Goal: Task Accomplishment & Management: Manage account settings

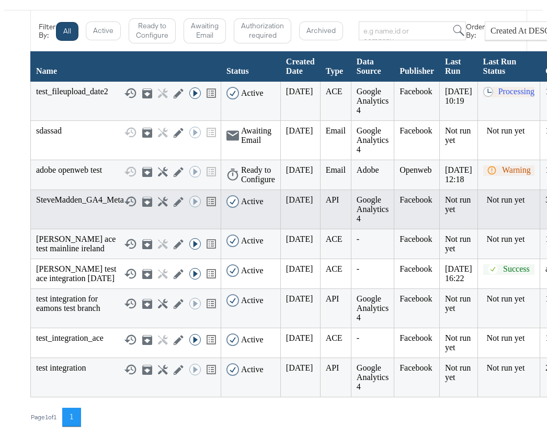
scroll to position [100, 0]
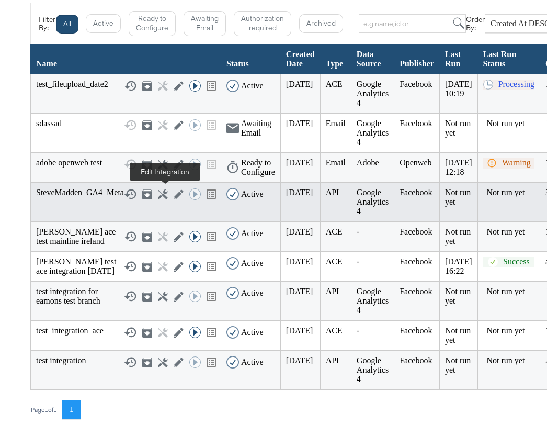
click at [174, 193] on icon at bounding box center [179, 194] width 10 height 10
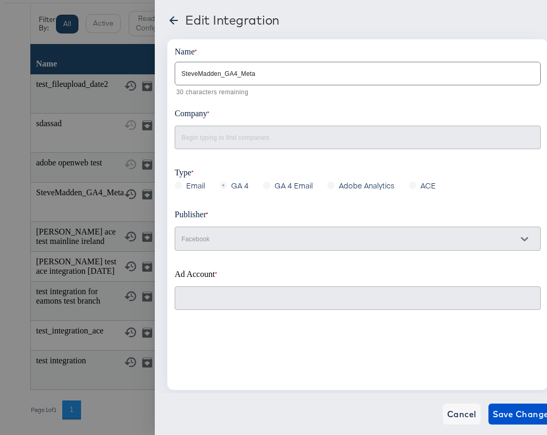
click at [229, 289] on div at bounding box center [358, 298] width 366 height 24
click at [269, 76] on input "SteveMadden_GA4_Meta" at bounding box center [357, 69] width 365 height 22
type input "SteveMadden_GA4_Meta1"
click at [517, 410] on span "Save Changes" at bounding box center [523, 413] width 61 height 15
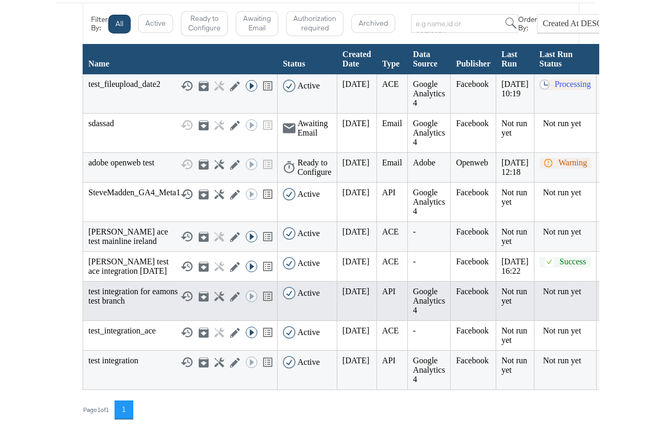
scroll to position [89, 0]
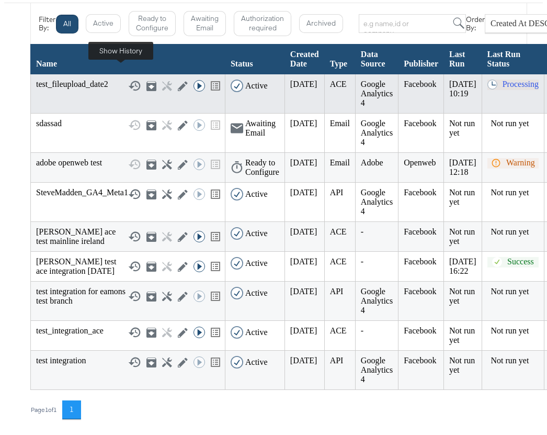
click at [128, 79] on icon at bounding box center [134, 85] width 13 height 13
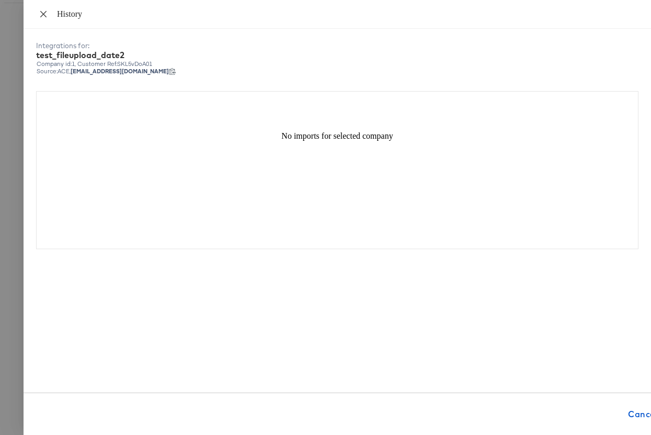
click at [43, 13] on icon "close" at bounding box center [43, 13] width 6 height 6
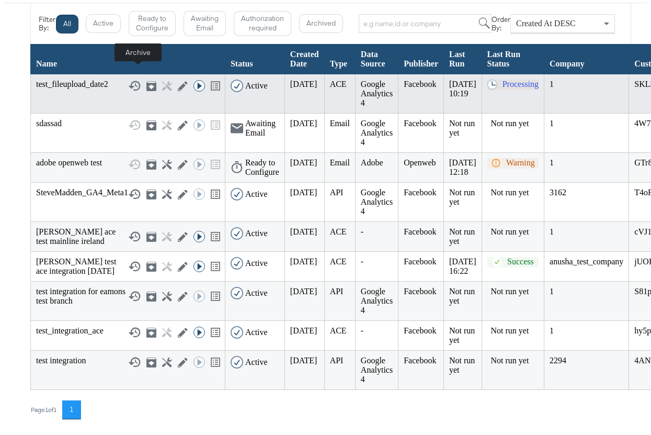
click at [146, 81] on icon at bounding box center [151, 86] width 10 height 10
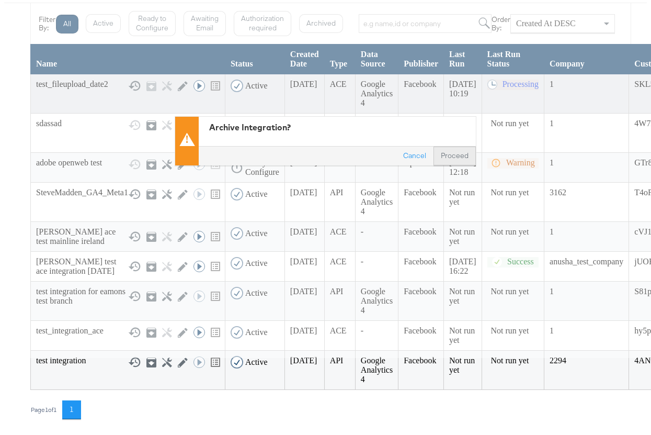
click at [457, 146] on button "Proceed" at bounding box center [454, 155] width 42 height 19
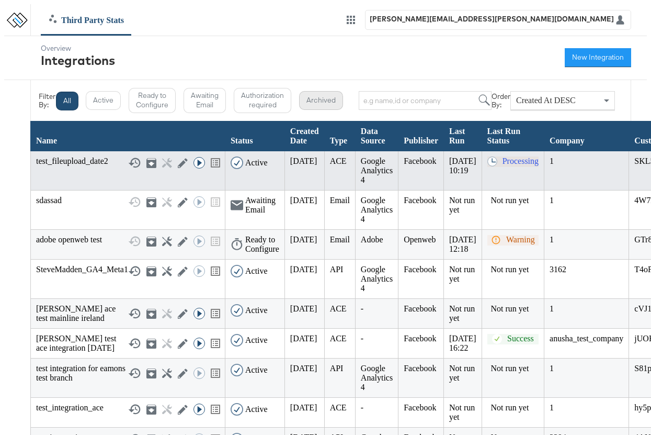
click at [331, 94] on button "Archived" at bounding box center [321, 100] width 44 height 19
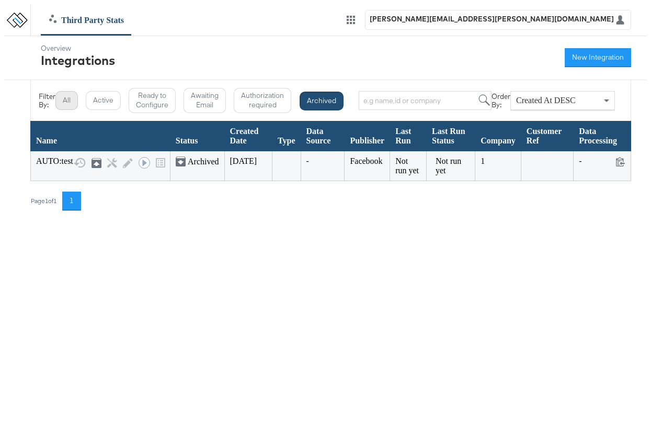
click at [63, 99] on button "All" at bounding box center [66, 100] width 22 height 19
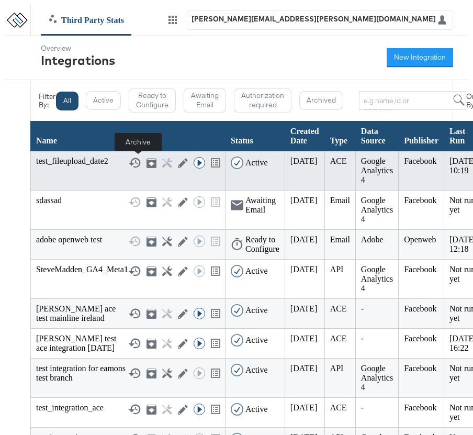
click at [146, 159] on icon at bounding box center [151, 163] width 10 height 10
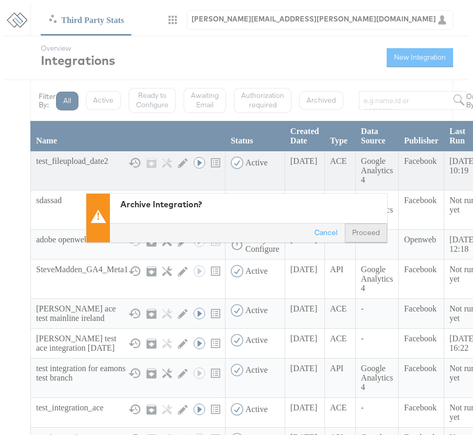
click at [357, 235] on button "Proceed" at bounding box center [366, 232] width 42 height 19
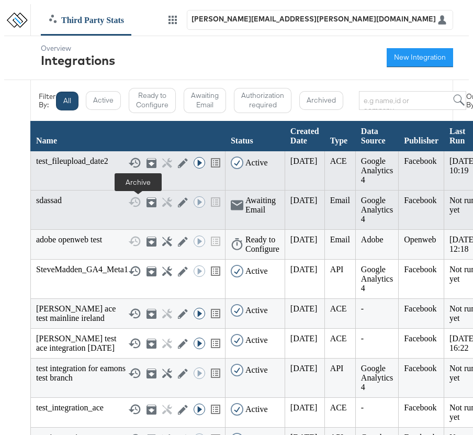
click at [146, 201] on icon at bounding box center [151, 202] width 10 height 10
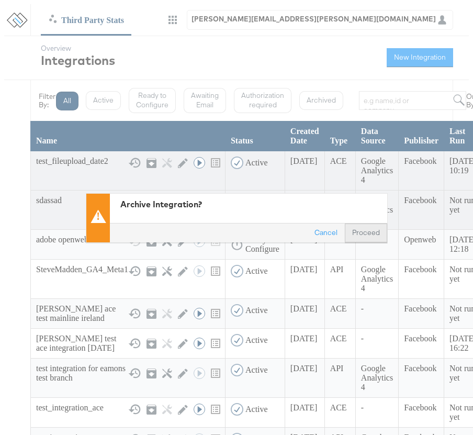
click at [357, 230] on button "Proceed" at bounding box center [366, 232] width 42 height 19
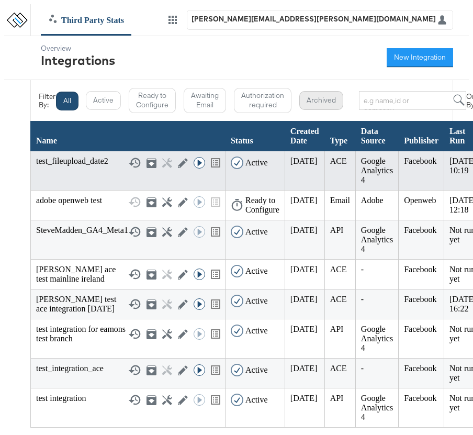
click at [308, 103] on button "Archived" at bounding box center [321, 100] width 44 height 19
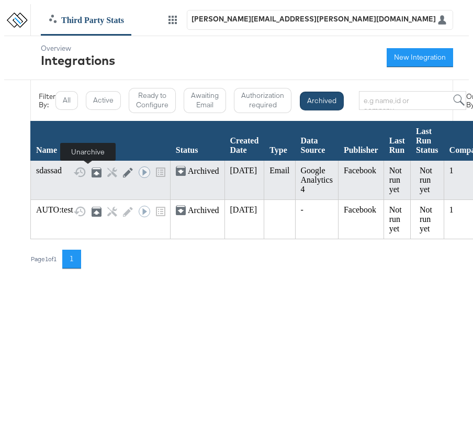
click at [93, 174] on icon at bounding box center [96, 173] width 6 height 4
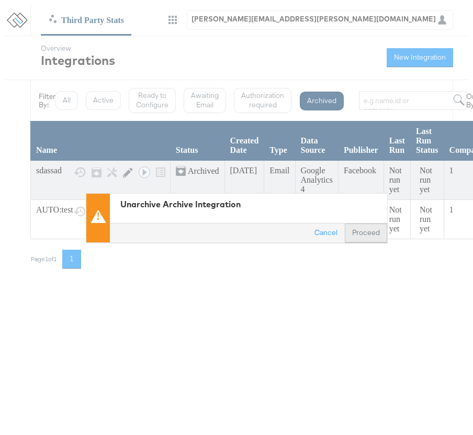
click at [361, 233] on button "Proceed" at bounding box center [366, 232] width 42 height 19
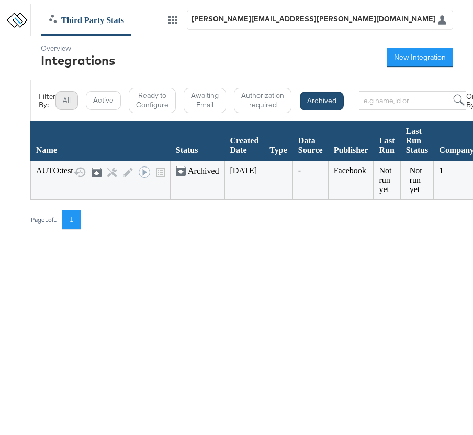
click at [59, 99] on button "All" at bounding box center [66, 100] width 22 height 19
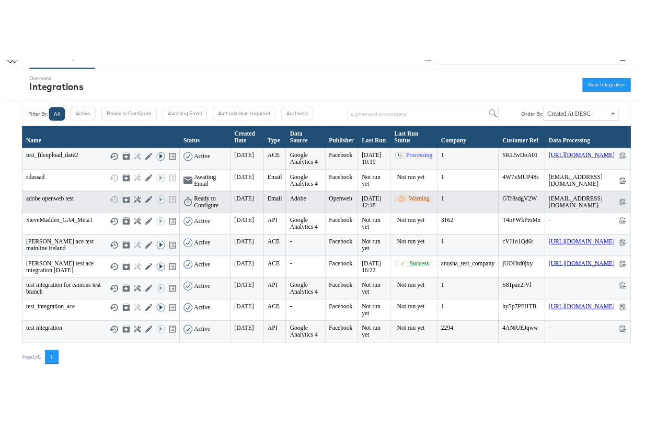
scroll to position [68, 0]
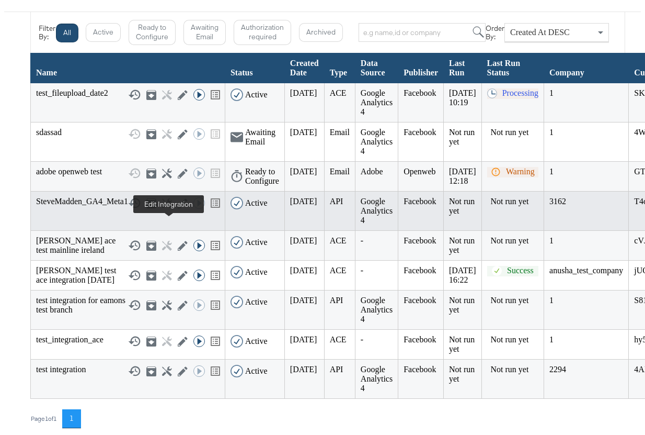
click at [178, 208] on icon at bounding box center [183, 203] width 10 height 10
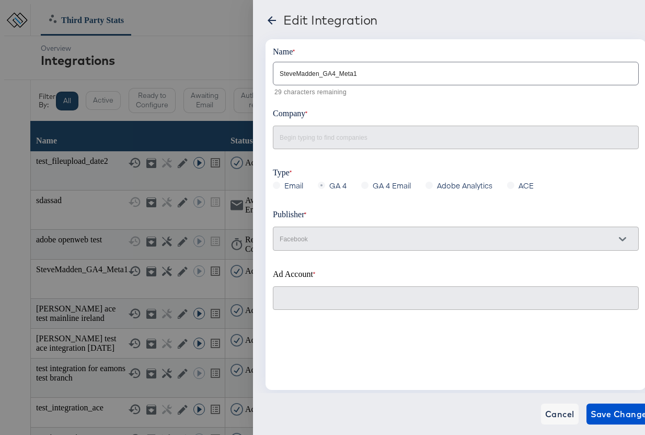
scroll to position [68, 0]
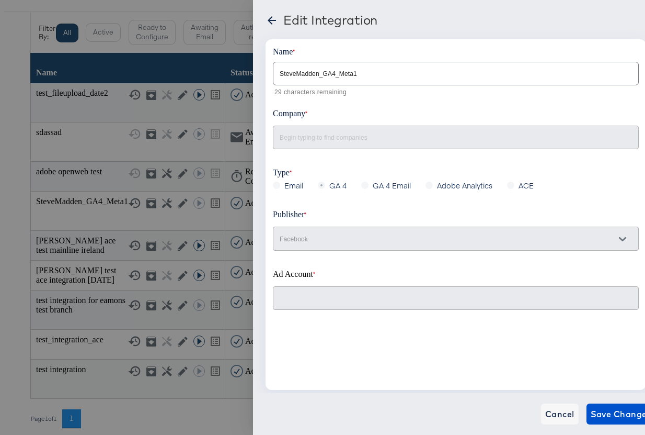
click at [270, 22] on icon at bounding box center [272, 20] width 8 height 8
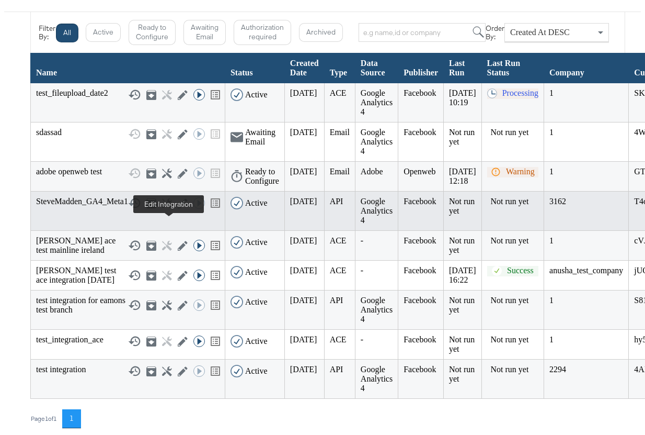
click at [178, 208] on icon at bounding box center [183, 203] width 10 height 10
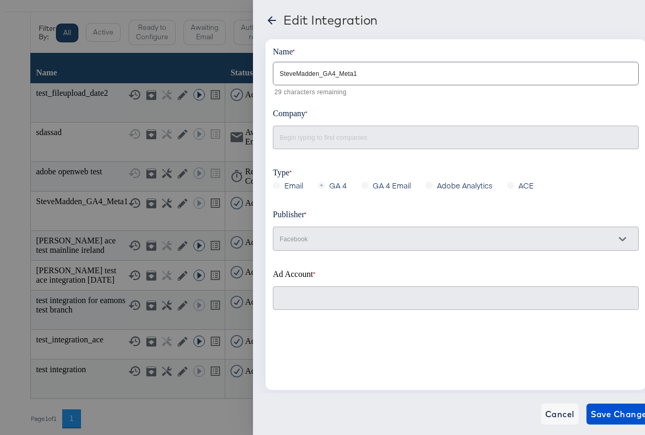
click at [272, 19] on icon at bounding box center [272, 20] width 13 height 13
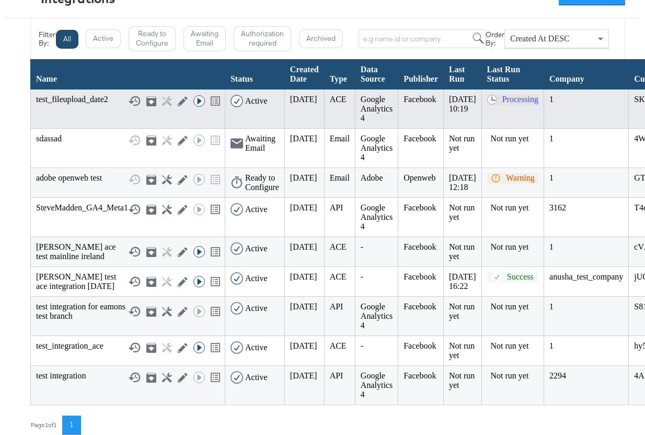
scroll to position [63, 0]
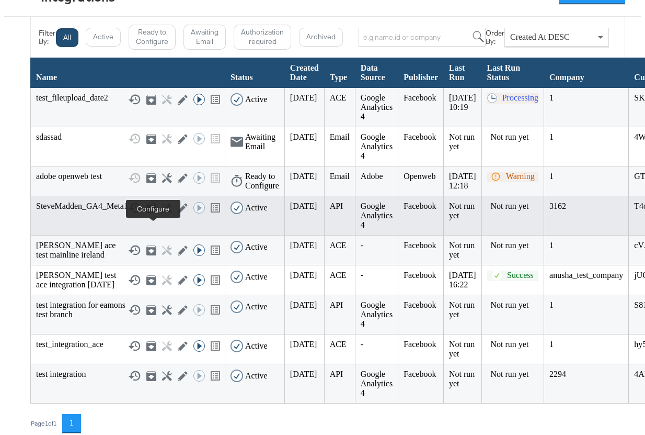
click at [162, 213] on icon at bounding box center [167, 208] width 10 height 10
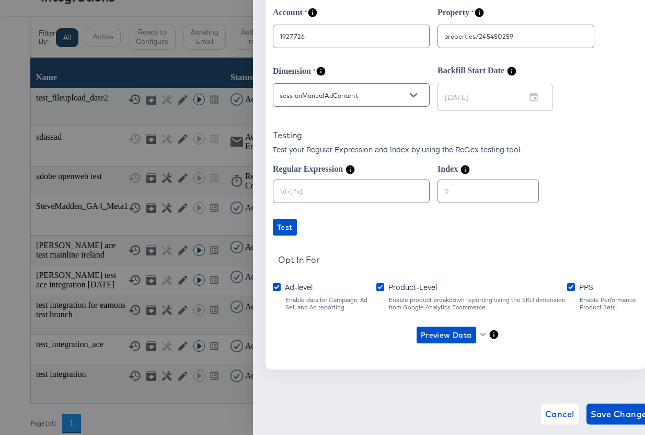
scroll to position [106, 0]
click at [567, 287] on icon at bounding box center [571, 287] width 8 height 8
click at [0, 0] on input "PPS" at bounding box center [0, 0] width 0 height 0
click at [567, 284] on icon at bounding box center [571, 287] width 8 height 8
click at [0, 0] on input "PPS" at bounding box center [0, 0] width 0 height 0
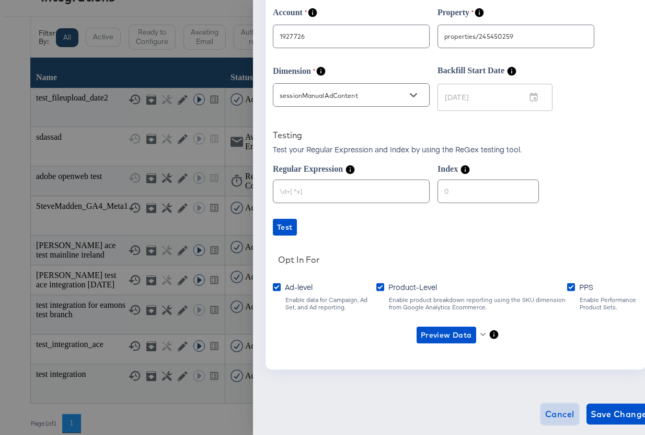
click at [545, 415] on span "Cancel" at bounding box center [559, 413] width 29 height 15
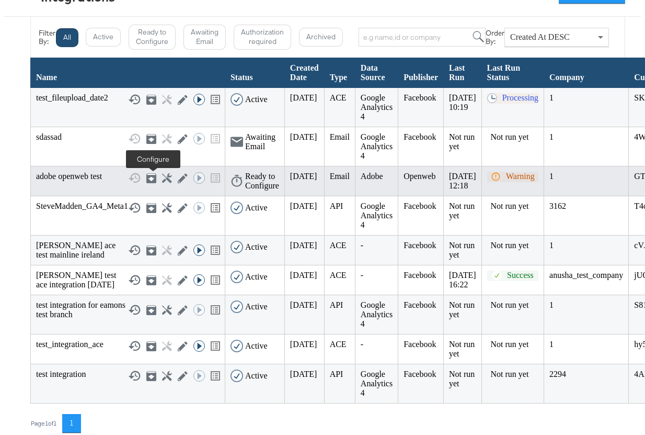
click at [162, 181] on icon at bounding box center [167, 178] width 10 height 10
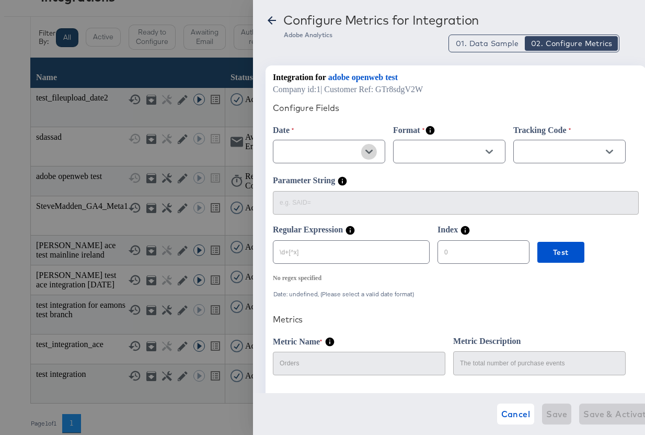
click at [368, 155] on icon "Open" at bounding box center [369, 151] width 7 height 7
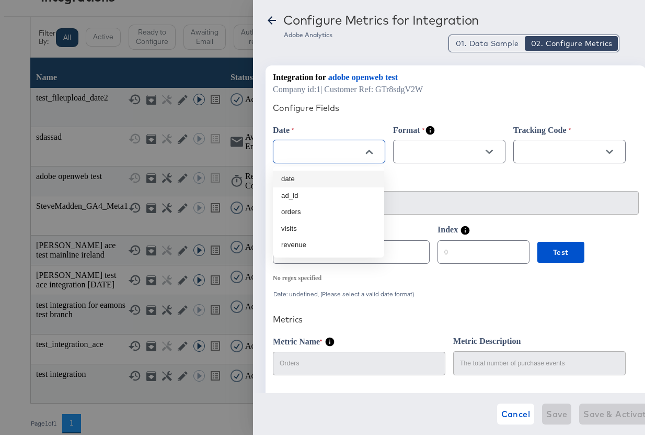
click at [307, 176] on li "date" at bounding box center [328, 178] width 111 height 17
type input "date"
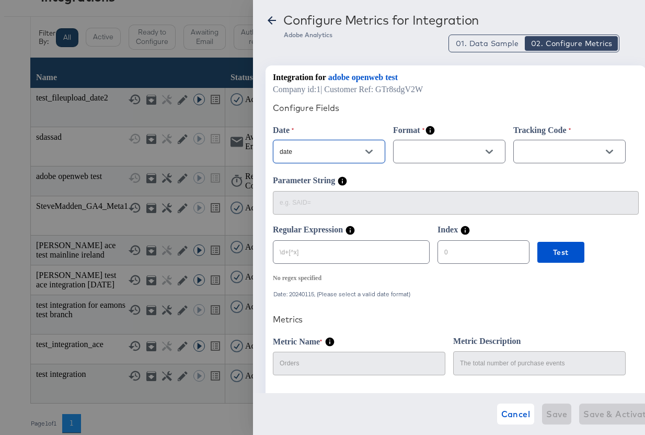
click at [429, 156] on input "text" at bounding box center [441, 152] width 87 height 12
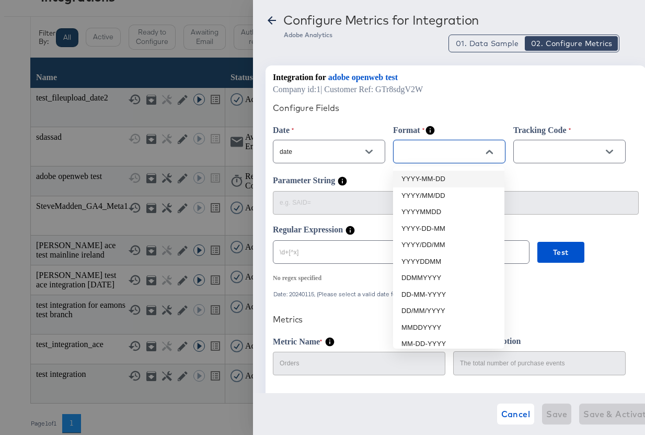
drag, startPoint x: 447, startPoint y: 180, endPoint x: 469, endPoint y: 170, distance: 24.1
click at [447, 180] on li "YYYY-MM-DD" at bounding box center [448, 178] width 111 height 17
type input "YYYY-MM-DD"
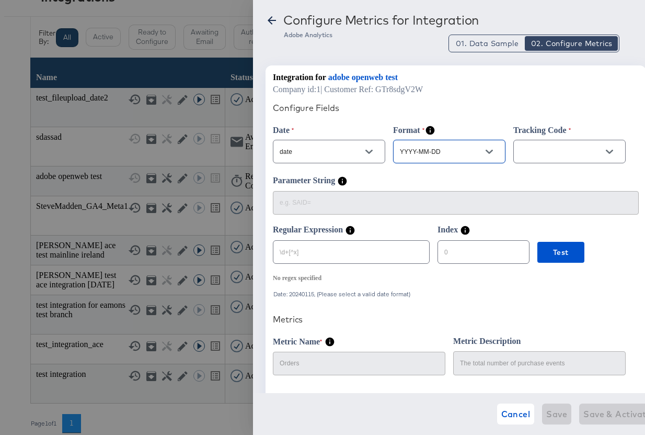
click at [539, 146] on div at bounding box center [569, 152] width 112 height 24
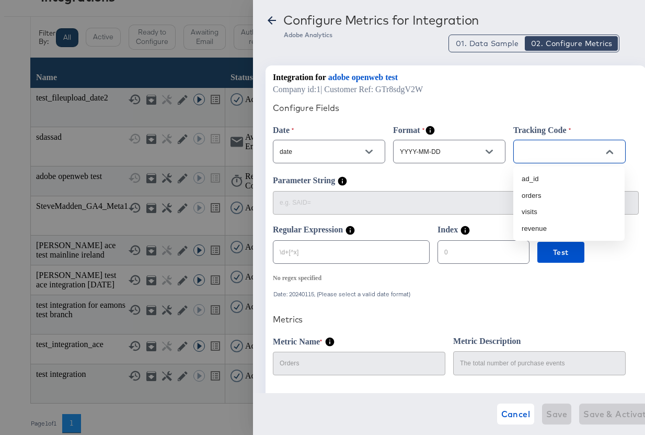
click at [554, 150] on input "text" at bounding box center [561, 152] width 87 height 12
click at [552, 178] on li "ad_id" at bounding box center [568, 178] width 111 height 17
type input "ad_id"
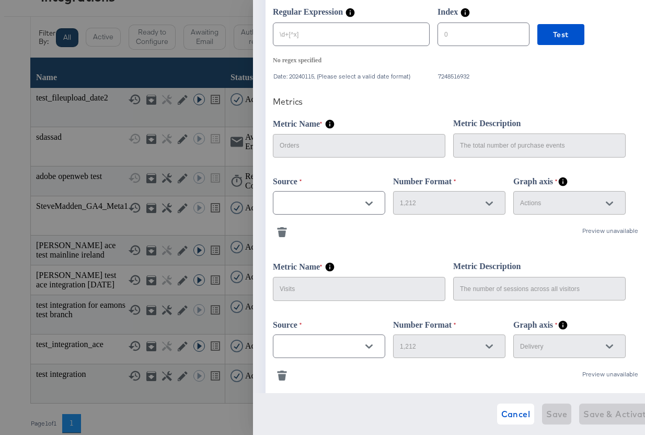
scroll to position [219, 0]
click at [320, 202] on input "text" at bounding box center [321, 202] width 87 height 12
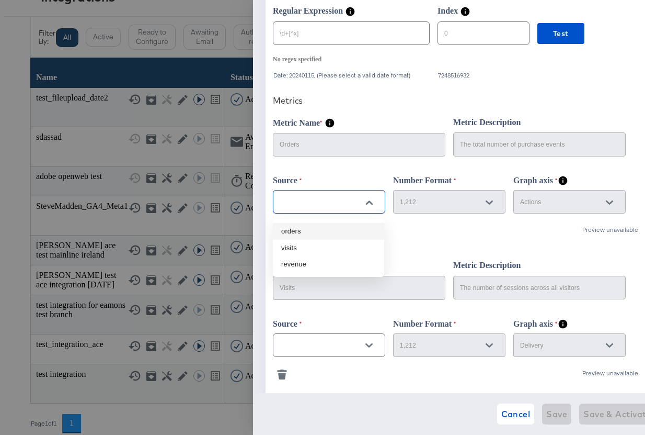
click at [309, 233] on li "orders" at bounding box center [328, 231] width 111 height 17
type input "orders"
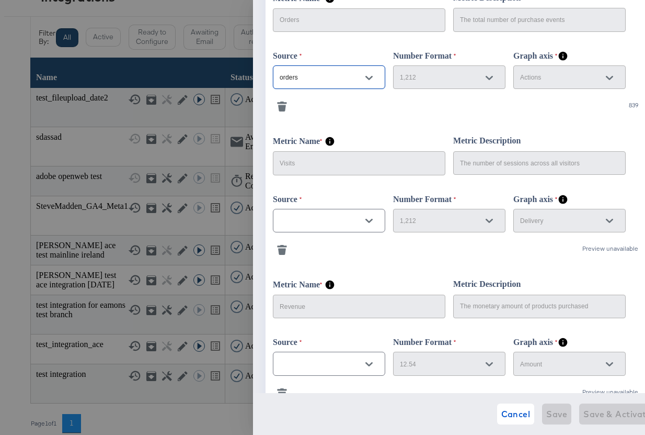
scroll to position [355, 0]
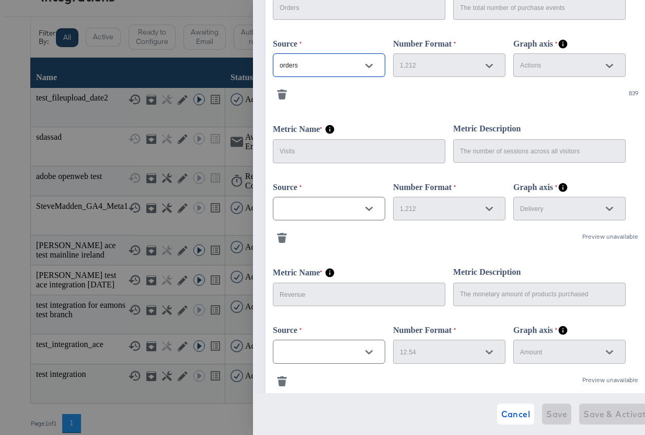
click at [337, 214] on input "text" at bounding box center [321, 209] width 87 height 12
click at [322, 241] on li "visits" at bounding box center [328, 238] width 111 height 17
type input "visits"
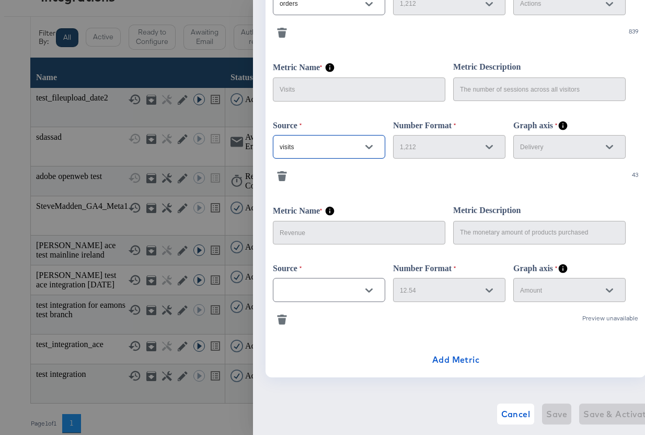
scroll to position [429, 0]
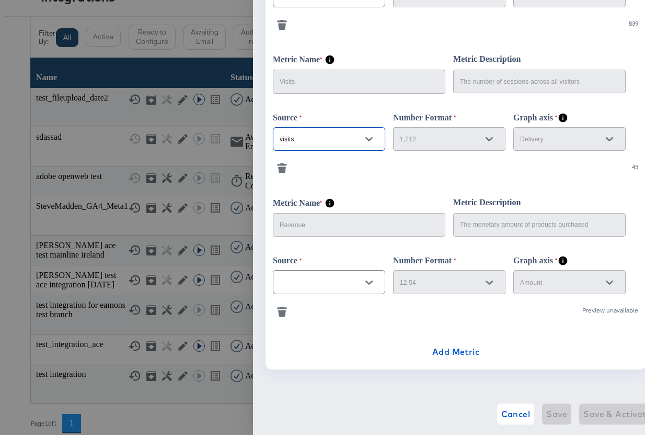
click at [327, 280] on input "text" at bounding box center [321, 282] width 87 height 12
click at [318, 313] on li "revenue" at bounding box center [328, 308] width 111 height 17
type input "revenue"
click at [534, 316] on div "Configure Fields Date date Format YYYY-MM-DD Tracking Code ad_id Parameter Stri…" at bounding box center [456, 16] width 366 height 692
click at [282, 306] on icon "button" at bounding box center [281, 307] width 9 height 2
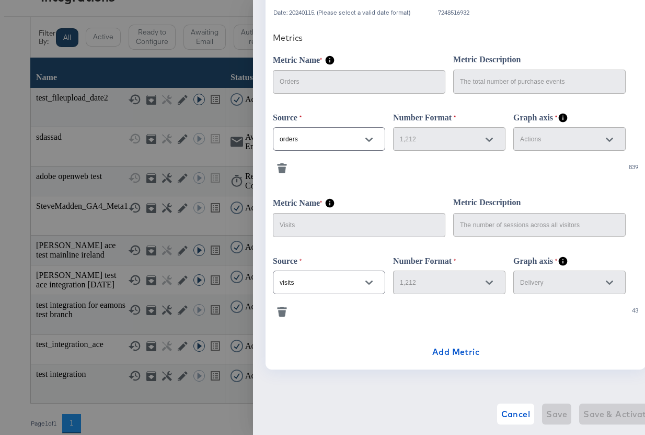
click at [282, 306] on icon "button" at bounding box center [281, 307] width 9 height 2
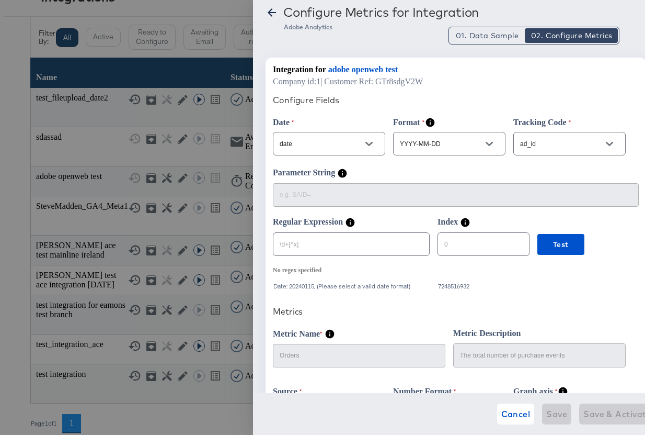
scroll to position [0, 0]
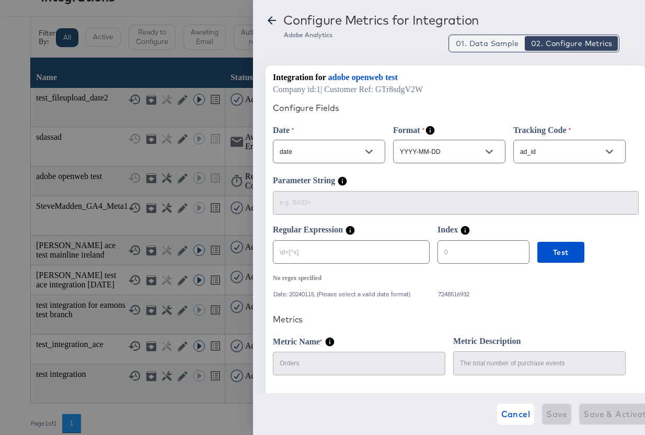
click at [483, 45] on span "01. Data Sample" at bounding box center [487, 43] width 63 height 10
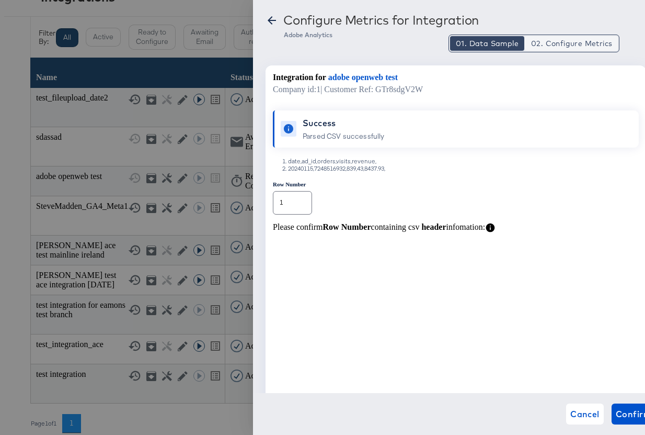
click at [551, 42] on span "02. Configure Metrics" at bounding box center [571, 43] width 81 height 10
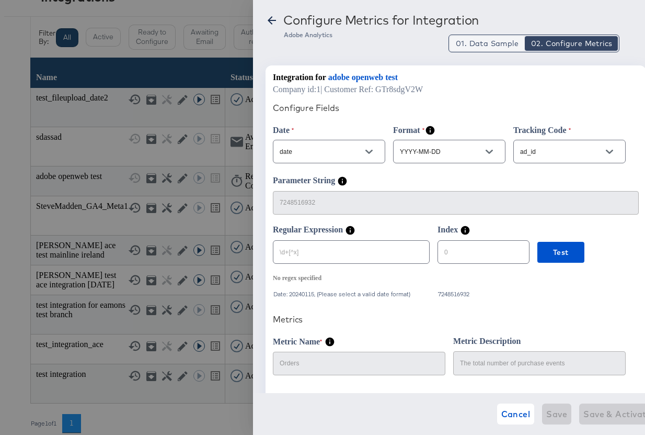
click at [481, 48] on span "01. Data Sample" at bounding box center [487, 43] width 63 height 10
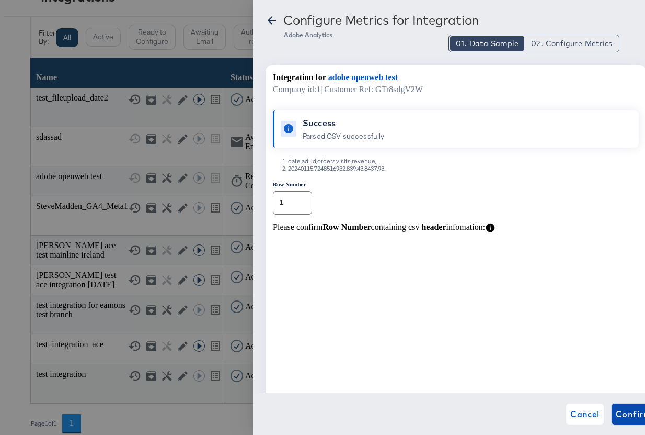
click at [616, 409] on span "Confirm" at bounding box center [634, 413] width 36 height 15
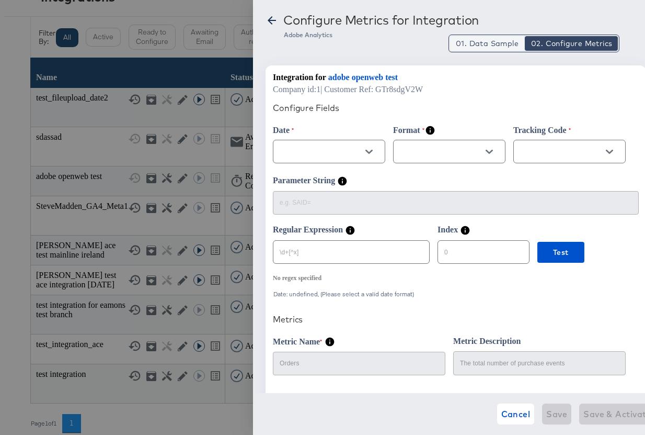
click at [469, 42] on span "01. Data Sample" at bounding box center [487, 43] width 63 height 10
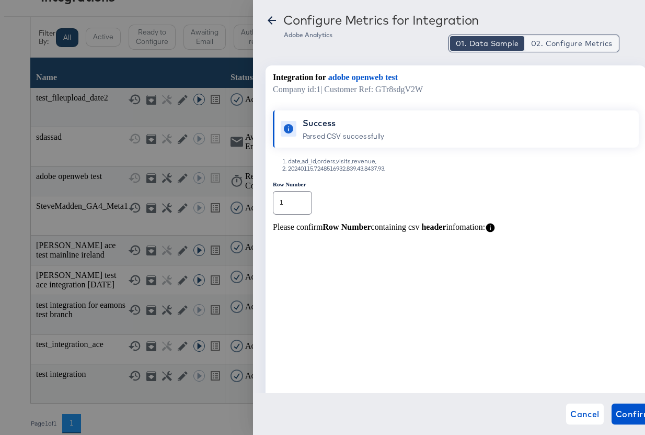
click at [564, 49] on button "02. Configure Metrics" at bounding box center [571, 43] width 93 height 15
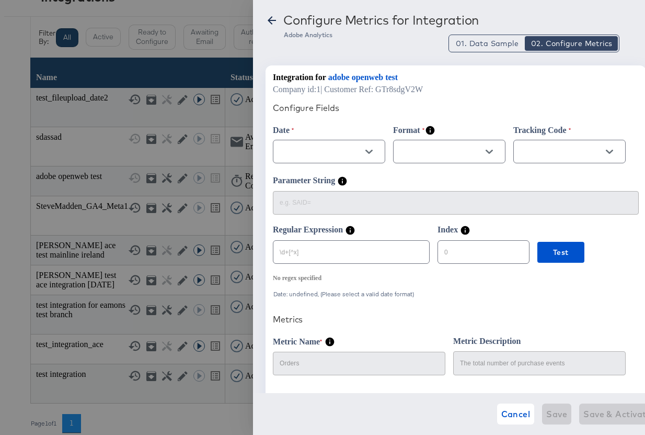
click at [373, 154] on button "Open" at bounding box center [369, 152] width 16 height 16
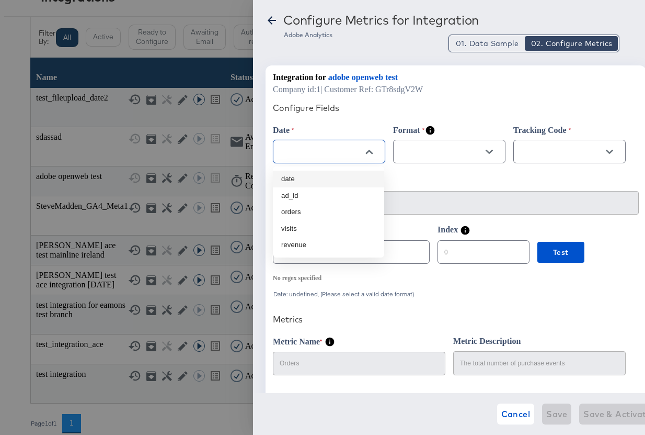
click at [324, 181] on li "date" at bounding box center [328, 178] width 111 height 17
type input "date"
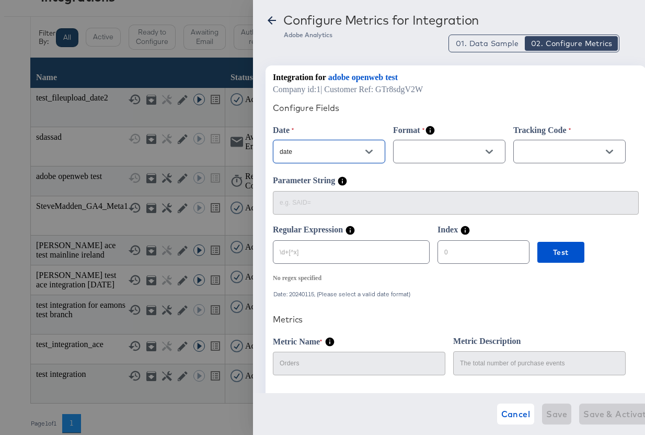
click at [423, 165] on div at bounding box center [449, 152] width 112 height 28
click at [482, 52] on div "Configure Metrics for Integration Adobe Analytics 01. Data Sample 02. Configure…" at bounding box center [449, 217] width 392 height 435
click at [484, 48] on span "01. Data Sample" at bounding box center [487, 43] width 63 height 10
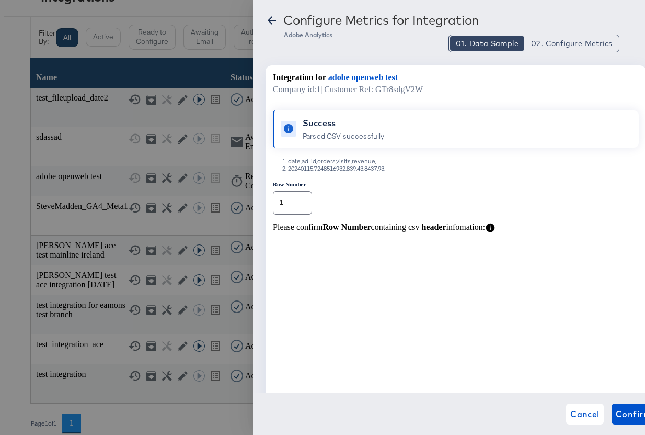
click at [579, 44] on span "02. Configure Metrics" at bounding box center [571, 43] width 81 height 10
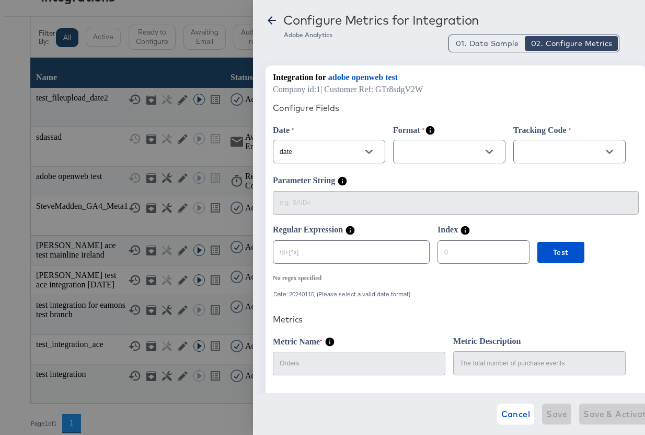
click at [449, 151] on input "text" at bounding box center [441, 152] width 87 height 12
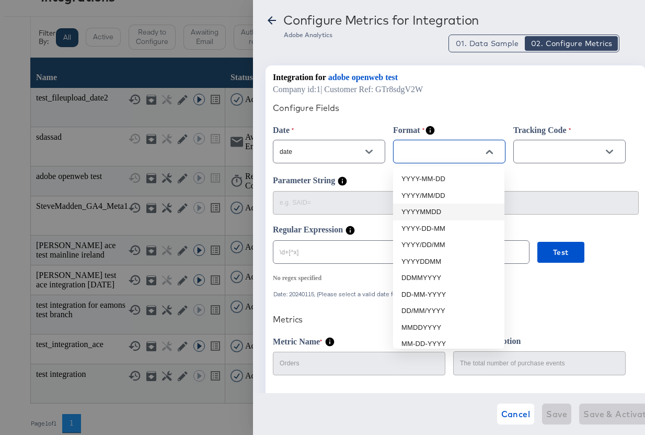
drag, startPoint x: 436, startPoint y: 212, endPoint x: 431, endPoint y: 208, distance: 6.7
click at [436, 212] on li "YYYYMMDD" at bounding box center [448, 211] width 111 height 17
type input "YYYYMMDD"
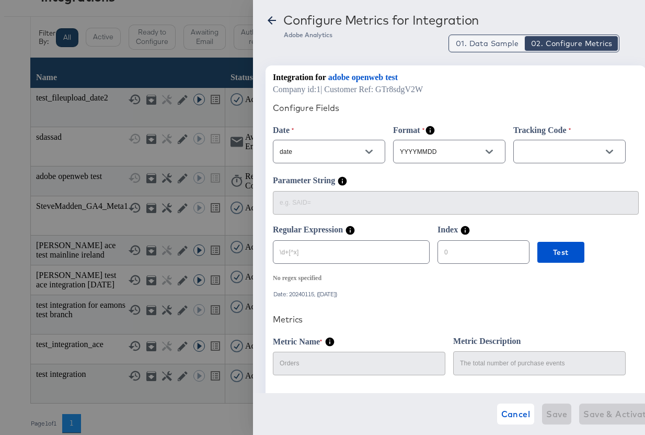
click at [508, 48] on span "01. Data Sample" at bounding box center [487, 43] width 63 height 10
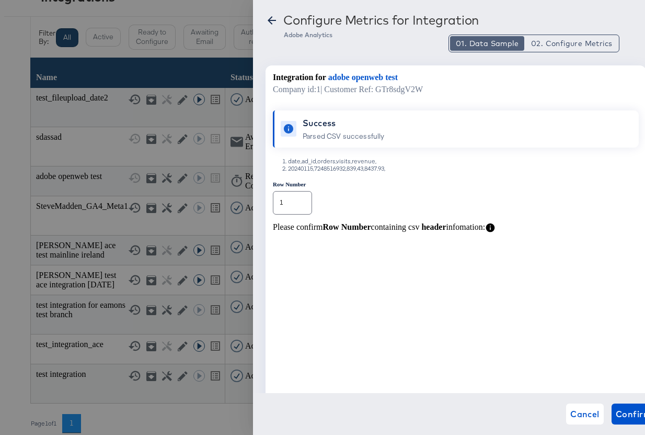
scroll to position [5, 0]
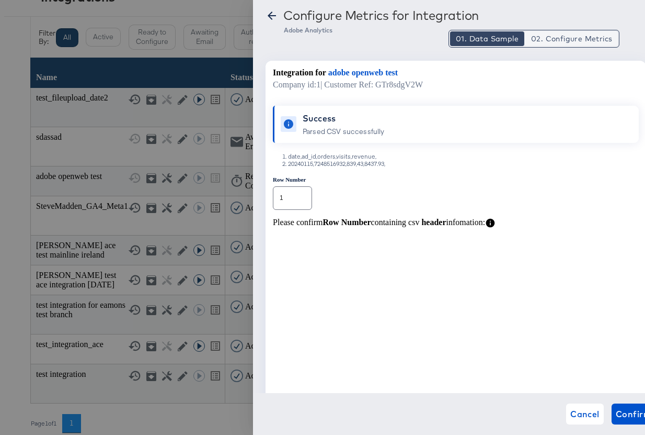
click at [554, 42] on span "02. Configure Metrics" at bounding box center [571, 38] width 81 height 10
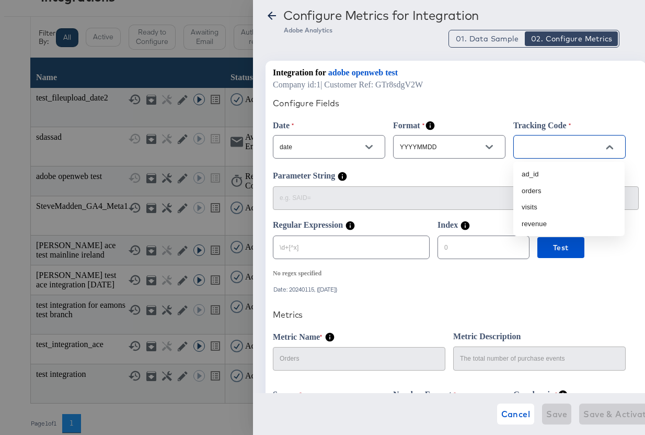
click at [543, 144] on input "text" at bounding box center [561, 147] width 87 height 12
click at [533, 182] on li "orders" at bounding box center [568, 190] width 111 height 17
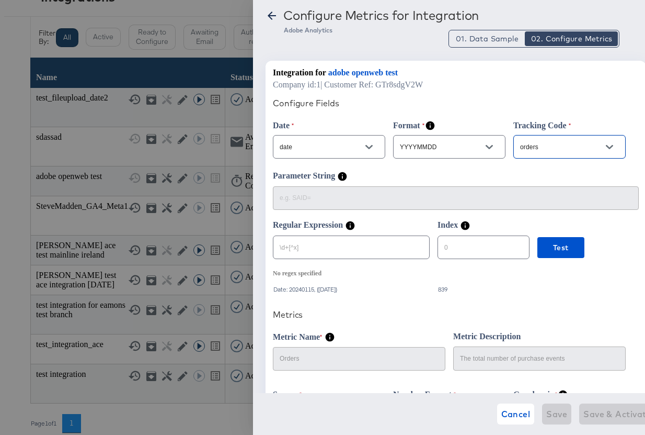
click at [547, 138] on div "orders" at bounding box center [569, 147] width 112 height 24
click at [609, 145] on icon "Open" at bounding box center [609, 146] width 7 height 7
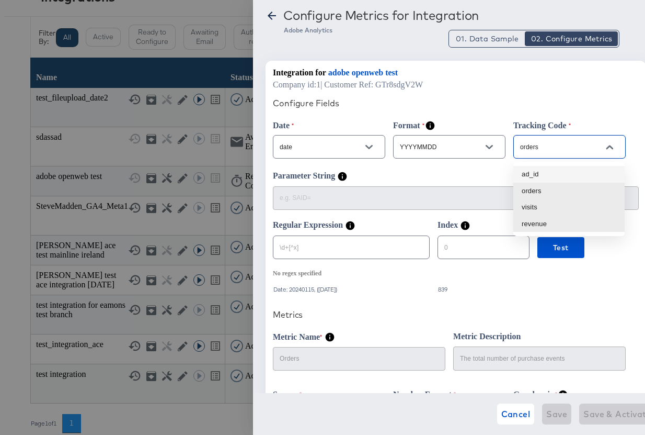
click at [540, 175] on li "ad_id" at bounding box center [568, 174] width 111 height 17
type input "ad_id"
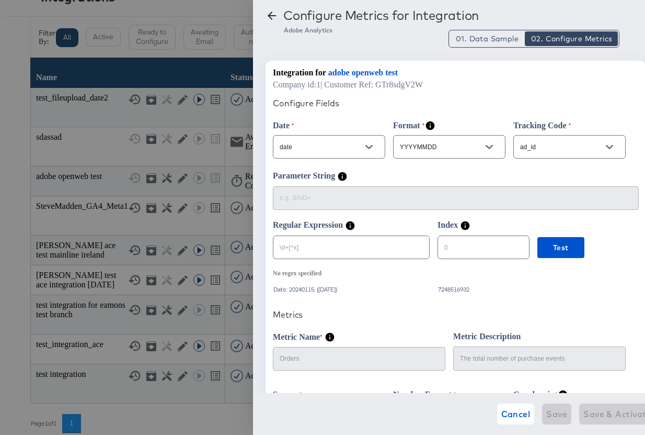
click at [482, 172] on div "Parameter String" at bounding box center [456, 177] width 366 height 13
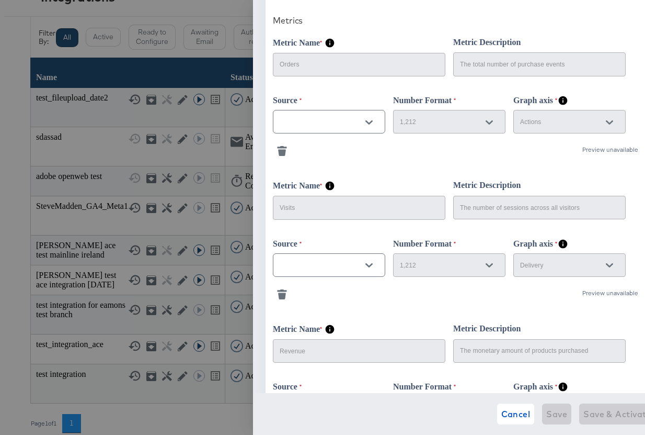
scroll to position [297, 0]
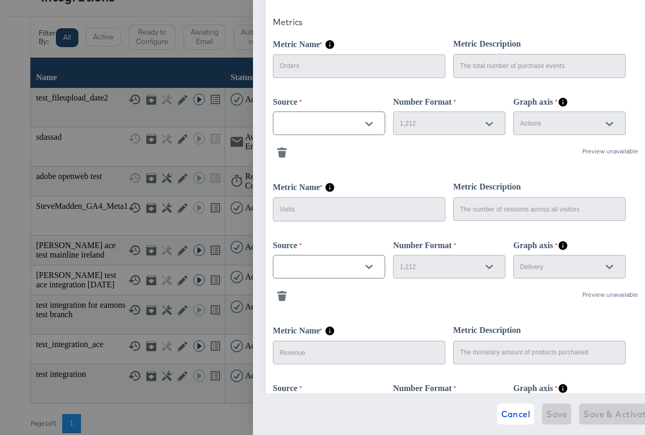
click at [369, 123] on icon "Open" at bounding box center [369, 123] width 7 height 7
click at [322, 149] on li "orders" at bounding box center [328, 152] width 111 height 17
type input "orders"
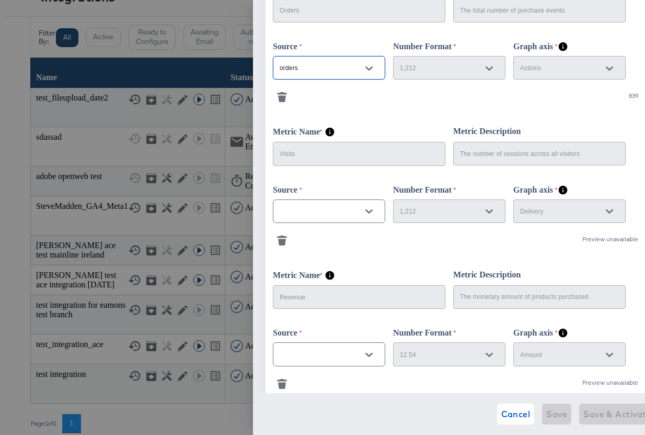
scroll to position [353, 0]
click at [373, 214] on button "Open" at bounding box center [369, 210] width 16 height 16
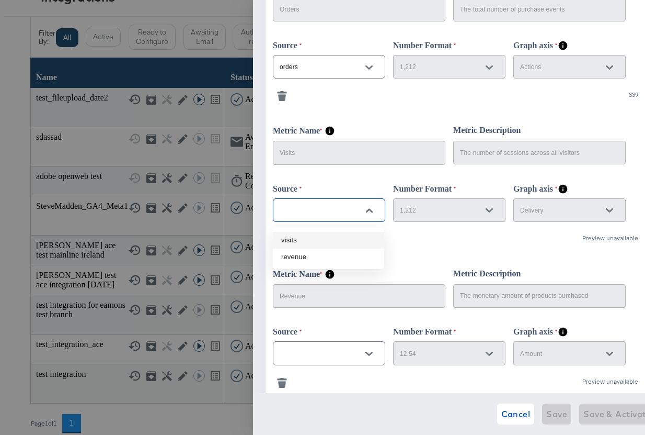
click at [335, 238] on li "visits" at bounding box center [328, 240] width 111 height 17
type input "visits"
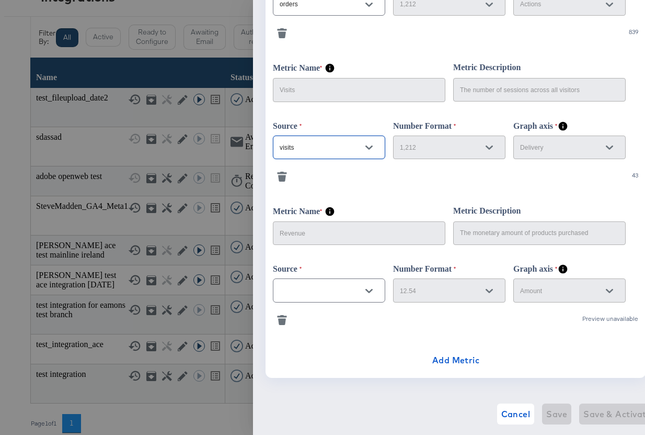
scroll to position [429, 0]
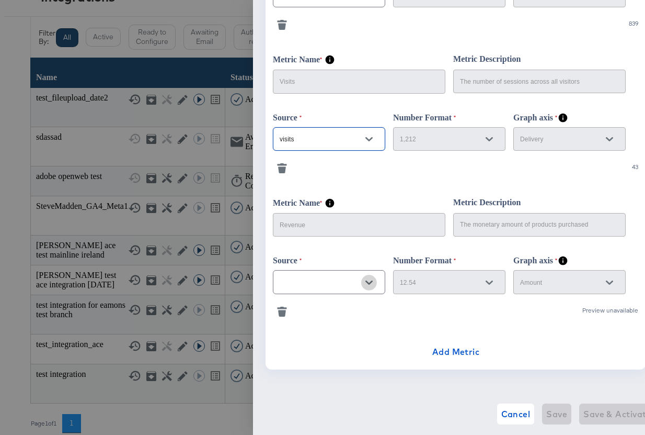
click at [367, 283] on icon "Open" at bounding box center [369, 282] width 7 height 7
click at [333, 310] on li "revenue" at bounding box center [328, 308] width 111 height 17
type input "revenue"
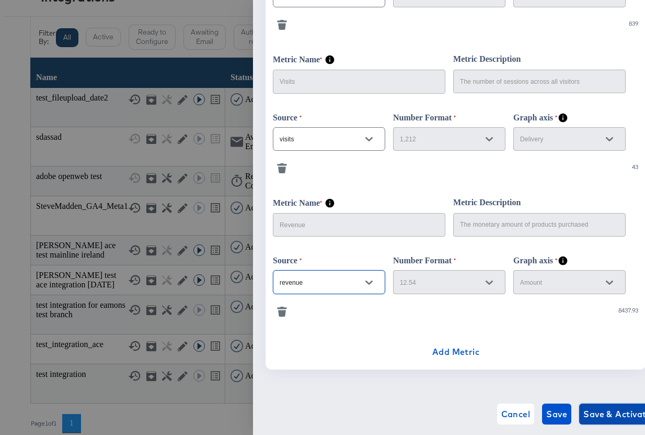
click at [609, 412] on span "Save & Activate" at bounding box center [618, 413] width 68 height 15
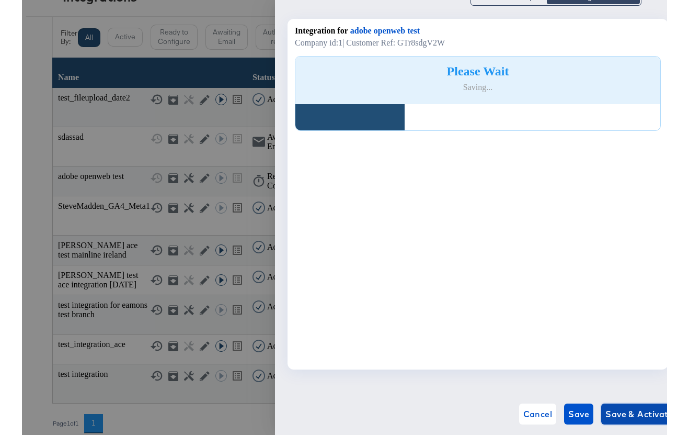
scroll to position [32, 0]
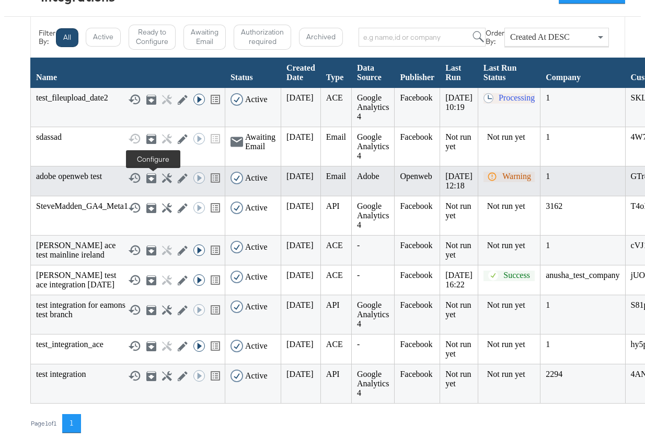
click at [162, 181] on icon at bounding box center [167, 178] width 10 height 10
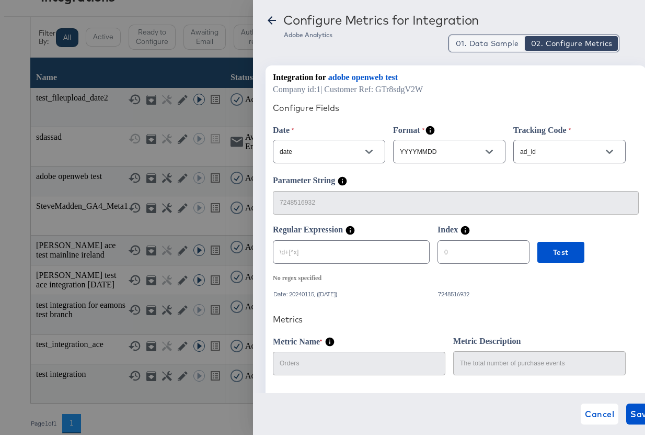
click at [484, 44] on span "01. Data Sample" at bounding box center [487, 43] width 63 height 10
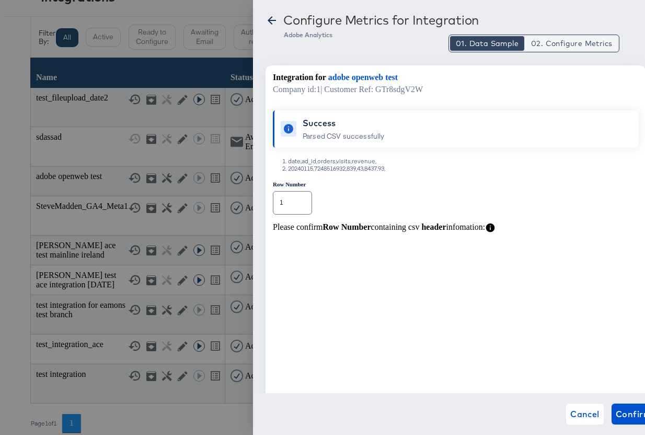
click at [553, 43] on span "02. Configure Metrics" at bounding box center [571, 43] width 81 height 10
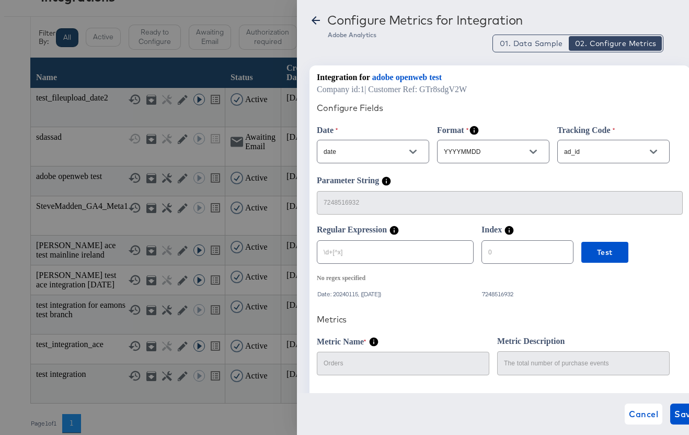
click at [318, 24] on icon at bounding box center [316, 20] width 13 height 13
